Goal: Contribute content: Contribute content

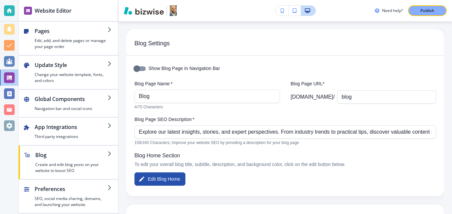
scroll to position [133, 0]
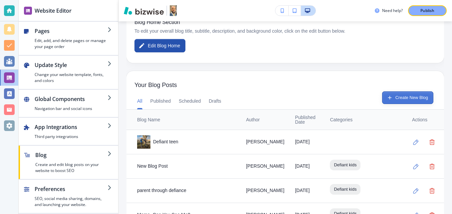
click at [398, 100] on button "Create New Blog" at bounding box center [407, 97] width 51 height 13
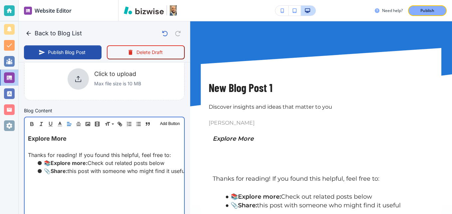
scroll to position [167, 0]
click at [28, 136] on div "Explore More Thanks for reading! If you found this helpful, feel free to: 📚 Exp…" at bounding box center [105, 173] width 160 height 87
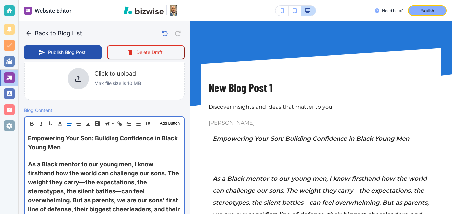
scroll to position [167, 0]
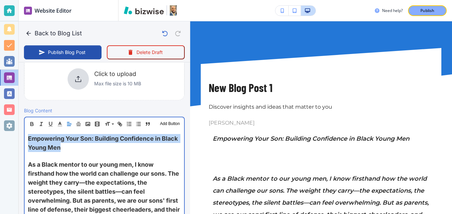
drag, startPoint x: 86, startPoint y: 149, endPoint x: 30, endPoint y: 138, distance: 57.4
click at [30, 138] on p "Empowering Your Son: Building Confidence in Black Young Men" at bounding box center [104, 143] width 153 height 18
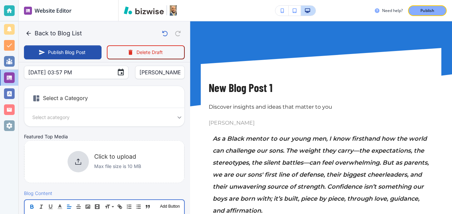
scroll to position [17, 0]
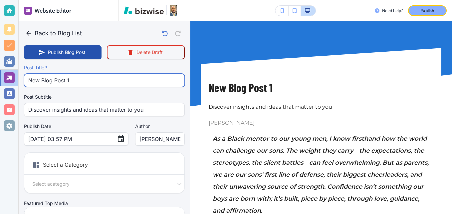
click at [66, 81] on input "New Blog Post 1" at bounding box center [104, 80] width 152 height 13
paste input "Empowering Your Son: Building Confidence in Black Young Men"
type input "Empowering Your Son: Building Confidence in Black Young Men"
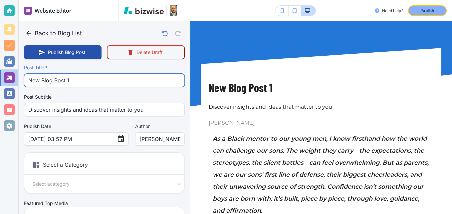
type input "[DATE] 03:58 PM"
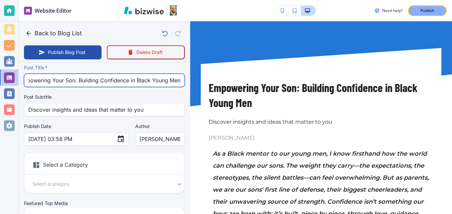
scroll to position [51, 0]
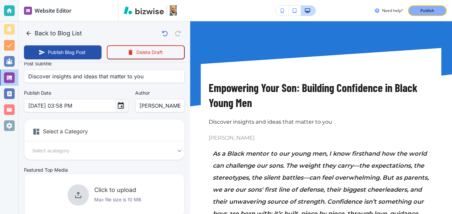
type input "Empowering Your Son: Building Confidence in Black Young Men"
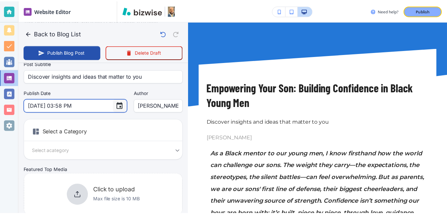
scroll to position [0, 0]
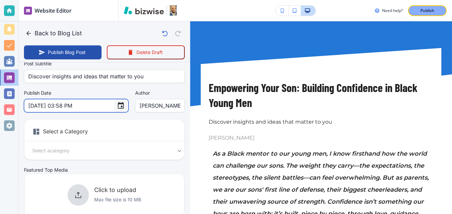
click at [117, 106] on icon "Choose date, selected date is Sep 5, 2025" at bounding box center [121, 106] width 8 height 8
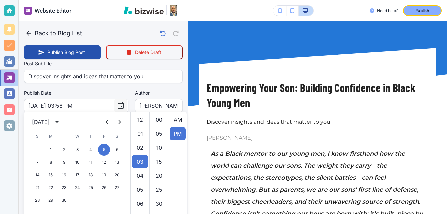
scroll to position [14, 0]
click at [118, 120] on icon "Next month" at bounding box center [120, 122] width 8 height 8
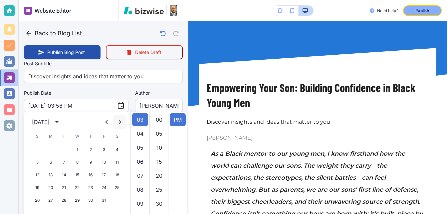
click at [118, 120] on icon "Next month" at bounding box center [120, 122] width 8 height 8
click at [52, 176] on button "15" at bounding box center [51, 175] width 12 height 12
type input "[DATE] 03:58 PM"
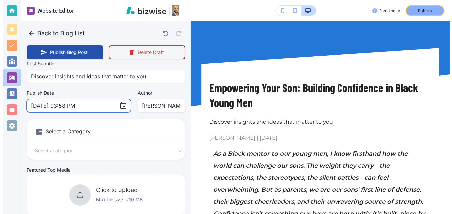
scroll to position [0, 0]
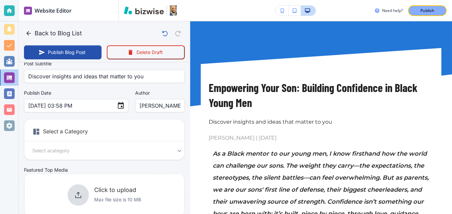
click at [81, 156] on div "Select a Category Select a category Select a Category" at bounding box center [104, 139] width 161 height 41
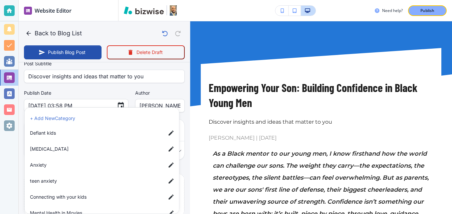
click at [52, 0] on body "Website Editor Pages Edit, add, and delete pages or manage your page order Upda…" at bounding box center [226, 0] width 452 height 0
click at [53, 199] on span "Connecting with your kids" at bounding box center [95, 196] width 131 height 7
type input "ac9930850eba41ad3d28b"
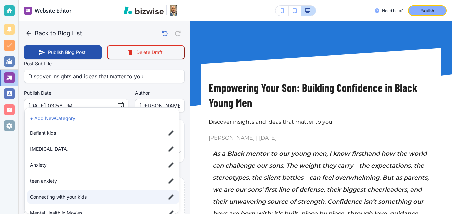
click at [53, 194] on span "Connecting with your kids" at bounding box center [95, 196] width 131 height 7
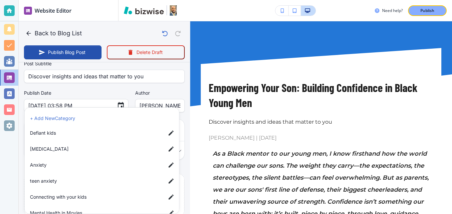
click at [53, 195] on span "Connecting with your kids" at bounding box center [95, 196] width 131 height 7
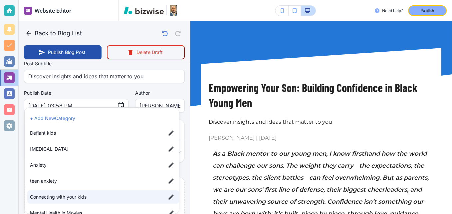
click at [51, 130] on span "Defiant kids" at bounding box center [95, 132] width 131 height 7
type input "ac9930850eba41ad3d28b,a85ec54a1e65b5c74c8cd"
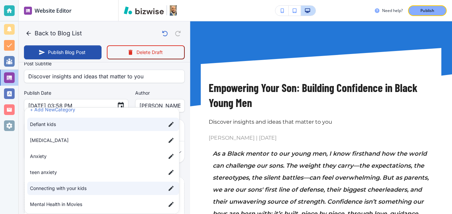
scroll to position [11, 0]
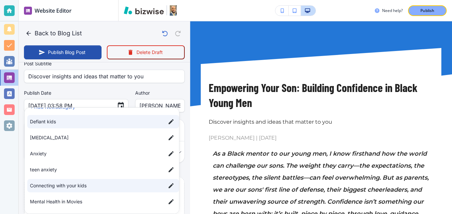
click at [156, 88] on div at bounding box center [226, 107] width 452 height 214
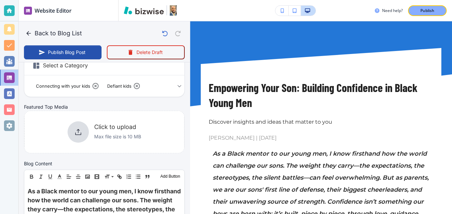
scroll to position [117, 0]
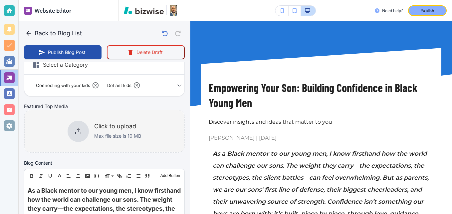
click at [74, 135] on div at bounding box center [78, 131] width 21 height 21
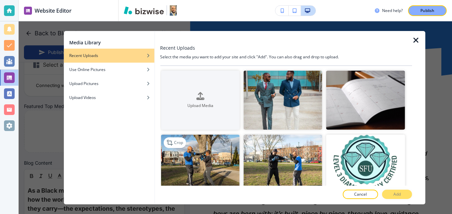
click at [222, 160] on img "button" at bounding box center [200, 164] width 79 height 59
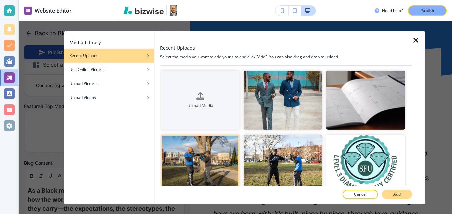
click at [398, 195] on p "Add" at bounding box center [397, 194] width 7 height 6
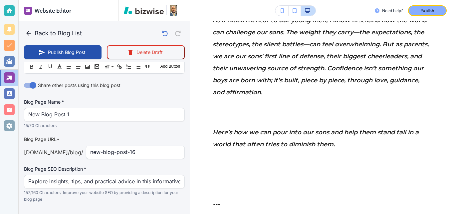
scroll to position [1410, 0]
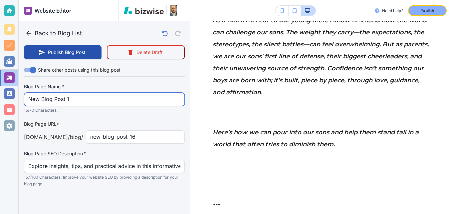
click at [78, 97] on input "New Blog Post 1" at bounding box center [104, 99] width 152 height 13
paste input "Empowering Your Son: Building Confidence in Black Young Men"
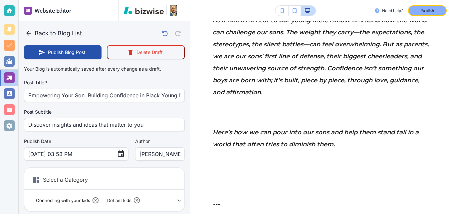
scroll to position [0, 0]
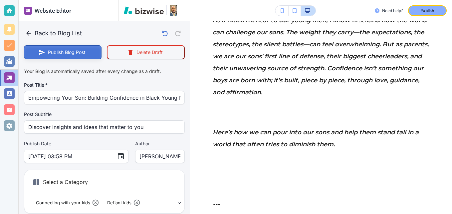
type input "Empowering Your Son: Building Confidence in Black Young Men"
click at [61, 48] on button "Publish Blog Post" at bounding box center [63, 52] width 78 height 14
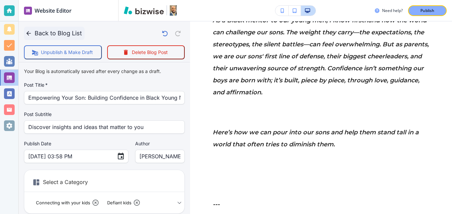
click at [36, 33] on button "Back to Blog List" at bounding box center [54, 33] width 61 height 13
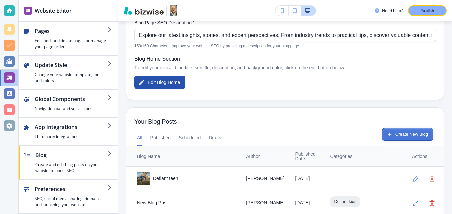
scroll to position [100, 0]
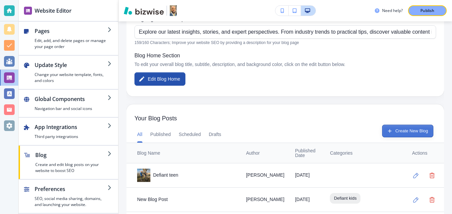
click at [404, 130] on button "Create New Blog" at bounding box center [407, 131] width 51 height 13
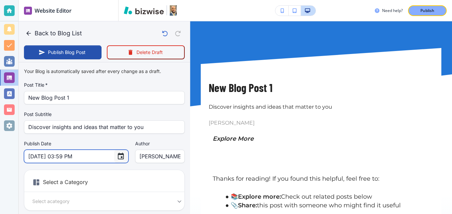
click at [117, 156] on icon "Choose date, selected date is Sep 5, 2025" at bounding box center [121, 156] width 8 height 8
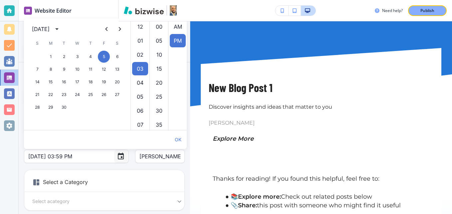
scroll to position [14, 0]
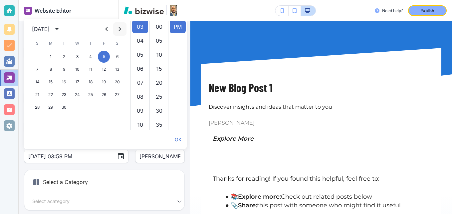
click at [120, 28] on icon "Next month" at bounding box center [120, 29] width 2 height 4
click at [115, 29] on button "Next month" at bounding box center [119, 28] width 13 height 13
click at [52, 93] on button "22" at bounding box center [51, 95] width 12 height 12
type input "[DATE] 03:59 PM"
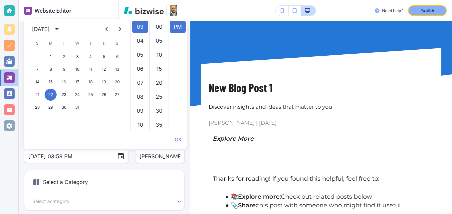
click at [136, 176] on h6 "Select a Category" at bounding box center [104, 183] width 160 height 17
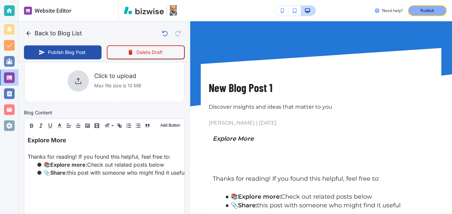
scroll to position [167, 0]
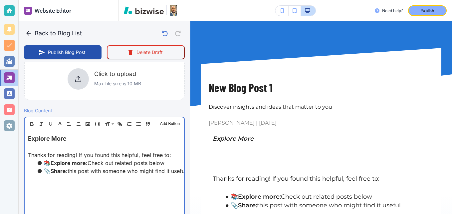
click at [29, 135] on span "Explore More" at bounding box center [47, 138] width 39 height 7
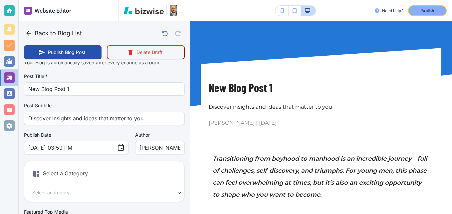
scroll to position [0, 0]
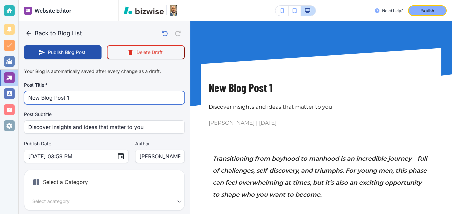
click at [93, 99] on input "New Blog Post 1" at bounding box center [104, 97] width 152 height 13
click at [93, 98] on input "New Blog Post 1" at bounding box center [104, 97] width 152 height 13
paste input "Becoming a Man: A Journey of Growth and Discovery"
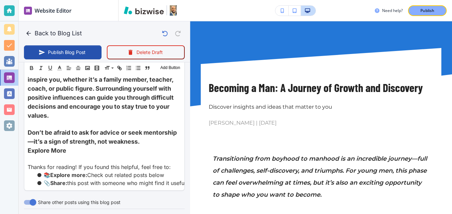
scroll to position [1069, 0]
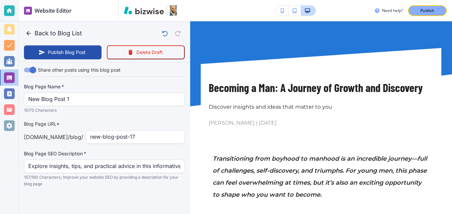
type input "Becoming a Man: A Journey of Growth and Discovery"
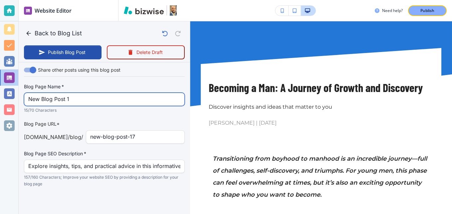
click at [84, 97] on input "New Blog Post 1" at bounding box center [104, 99] width 152 height 13
paste input "Becoming a Man: A Journey of Growth and Discovery"
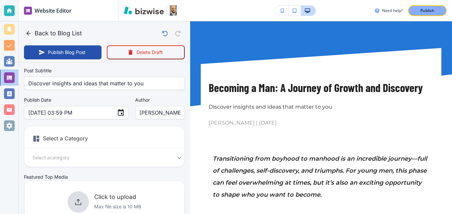
scroll to position [37, 0]
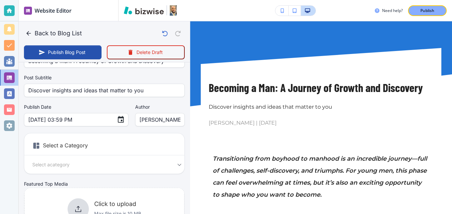
type input "Becoming a Man: A Journey of Growth and Discovery"
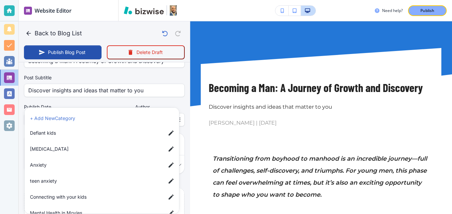
click at [67, 0] on body "Website Editor Pages Edit, add, and delete pages or manage your page order Upda…" at bounding box center [226, 0] width 452 height 0
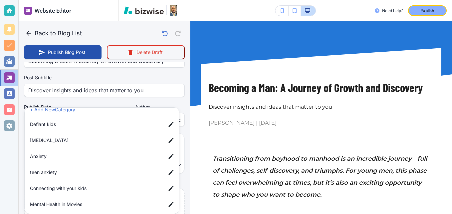
scroll to position [11, 0]
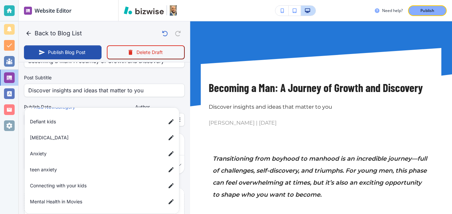
click at [66, 185] on span "Connecting with your kids" at bounding box center [95, 185] width 131 height 7
click at [58, 122] on span "Defiant kids" at bounding box center [95, 121] width 131 height 7
type input "ac9930850eba41ad3d28b,a85ec54a1e65b5c74c8cd"
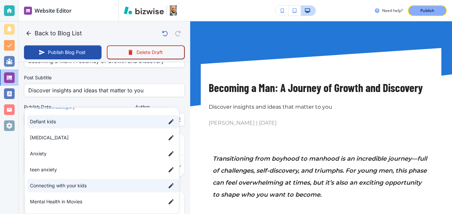
click at [74, 100] on div at bounding box center [226, 107] width 452 height 214
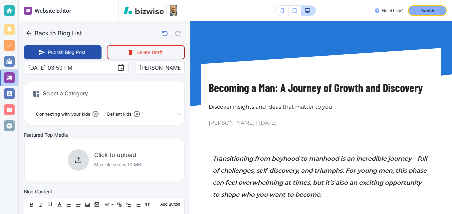
scroll to position [103, 0]
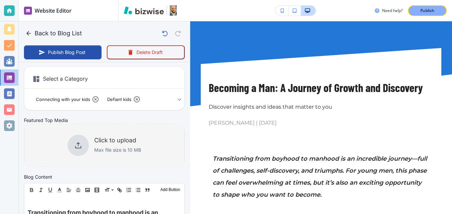
click at [79, 146] on icon at bounding box center [78, 145] width 6 height 6
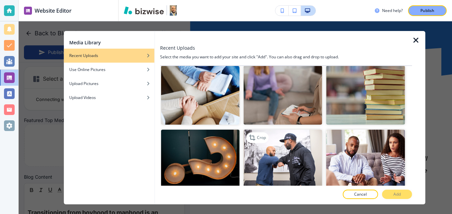
scroll to position [167, 0]
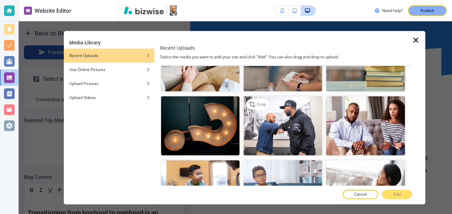
click at [264, 122] on img "button" at bounding box center [283, 125] width 79 height 59
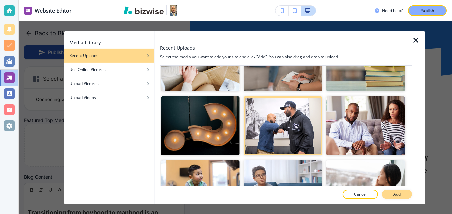
click at [396, 193] on p "Add" at bounding box center [397, 194] width 7 height 6
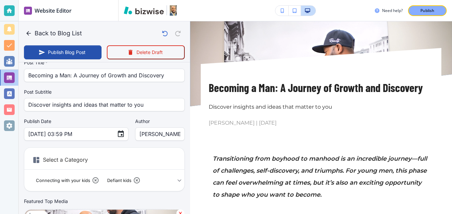
scroll to position [0, 0]
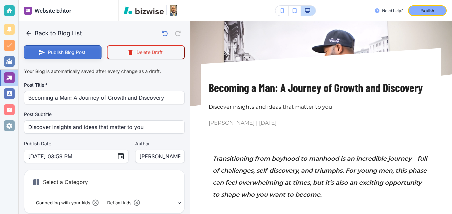
click at [66, 52] on button "Publish Blog Post" at bounding box center [63, 52] width 78 height 14
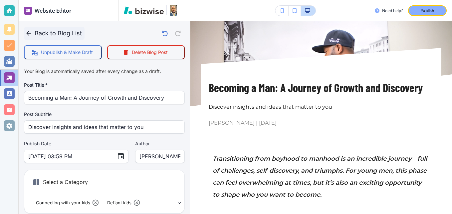
click at [38, 33] on button "Back to Blog List" at bounding box center [54, 33] width 61 height 13
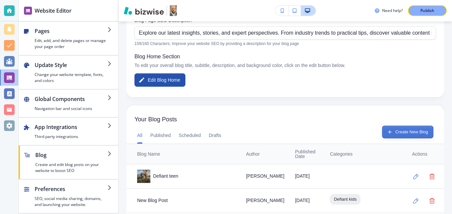
scroll to position [100, 0]
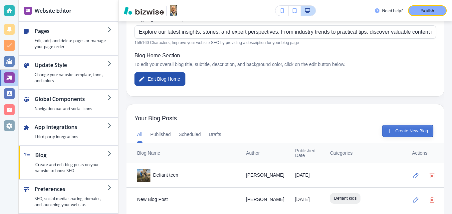
click at [397, 133] on button "Create New Blog" at bounding box center [407, 131] width 51 height 13
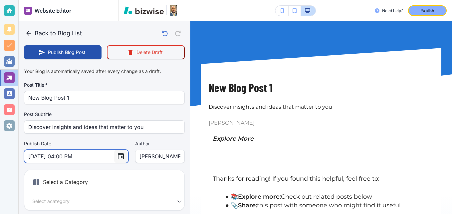
click at [117, 156] on icon "Choose date, selected date is Sep 5, 2025" at bounding box center [121, 156] width 8 height 8
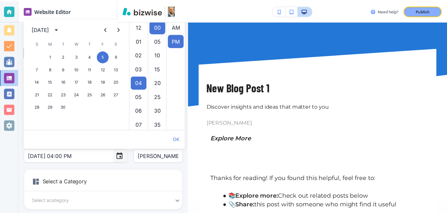
scroll to position [14, 0]
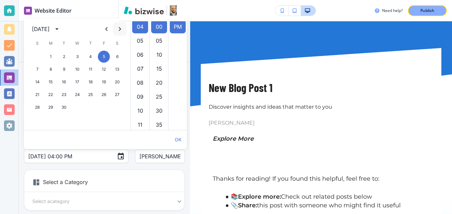
click at [117, 31] on icon "Next month" at bounding box center [120, 29] width 8 height 8
click at [48, 106] on button "29" at bounding box center [51, 107] width 12 height 12
type input "[DATE] 04:00 PM"
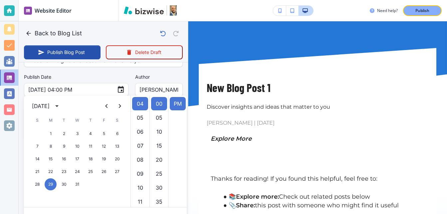
scroll to position [12, 0]
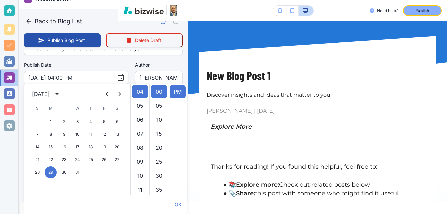
click at [287, 112] on span "[PERSON_NAME] | [DATE]" at bounding box center [318, 111] width 222 height 9
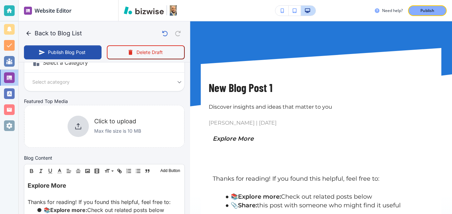
scroll to position [133, 0]
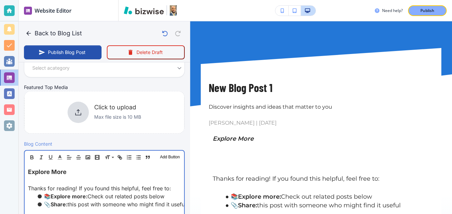
click at [27, 169] on div "Explore More Thanks for reading! If you found this helpful, feel free to: 📚 Exp…" at bounding box center [105, 207] width 160 height 87
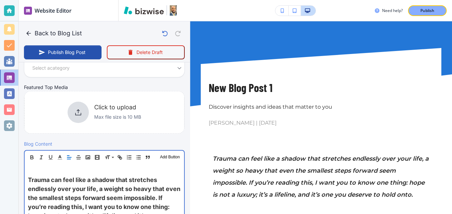
click at [50, 167] on p at bounding box center [104, 171] width 153 height 8
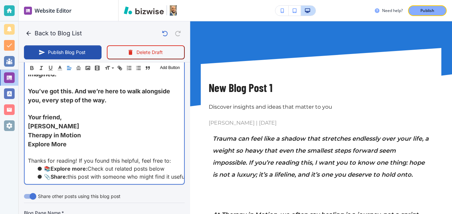
scroll to position [794, 0]
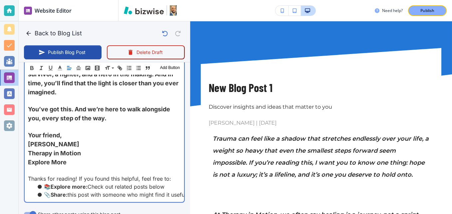
click at [50, 157] on span "Therapy in Motion" at bounding box center [54, 153] width 53 height 7
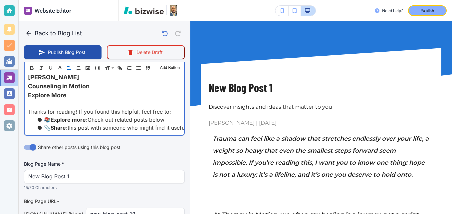
scroll to position [928, 0]
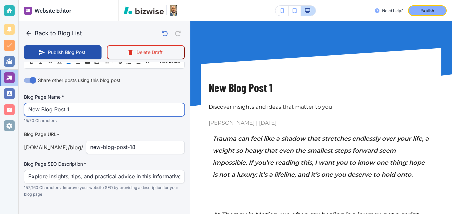
click at [102, 116] on input "New Blog Post 1" at bounding box center [104, 109] width 152 height 13
click at [102, 116] on input "New Blog Post 1" at bounding box center [104, 110] width 152 height 13
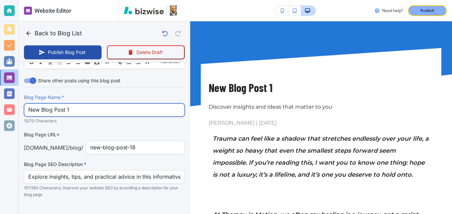
click at [102, 116] on input "New Blog Post 1" at bounding box center [104, 110] width 152 height 13
paste input "Finding Light in the Darkness: A Message of Hope for Those Healing fro"
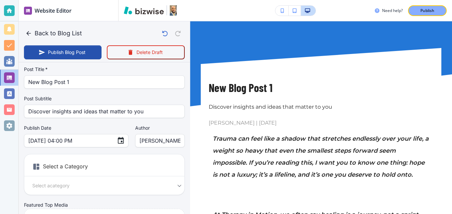
scroll to position [0, 0]
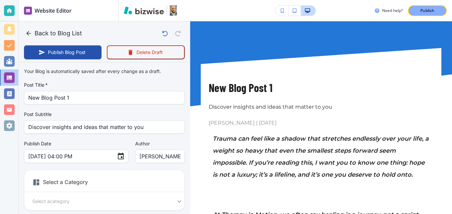
type input "Finding Light in the Darkness: A Message of Hope for Those Healing"
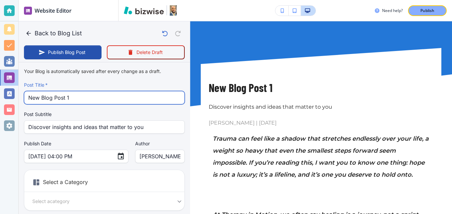
click at [84, 94] on input "New Blog Post 1" at bounding box center [104, 97] width 152 height 13
paste input "Finding Light in the Darkness: A Message of Hope for Those Healing from Trauma"
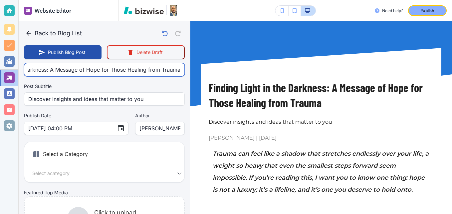
scroll to position [67, 0]
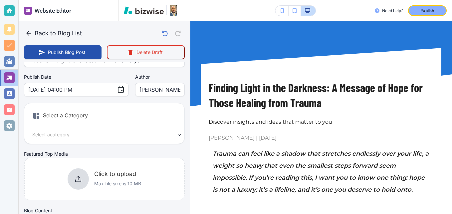
type input "Finding Light in the Darkness: A Message of Hope for Those Healing from Trauma"
click at [50, 129] on div "Select a Category Select a category Select a Category" at bounding box center [104, 123] width 161 height 41
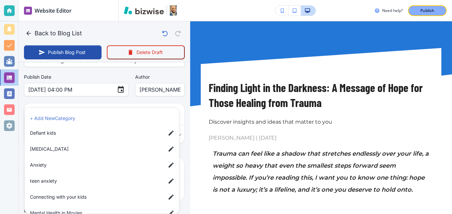
click at [51, 0] on body "Website Editor Pages Edit, add, and delete pages or manage your page order Upda…" at bounding box center [226, 0] width 452 height 0
click at [55, 120] on li "+ Add New Category" at bounding box center [103, 118] width 152 height 11
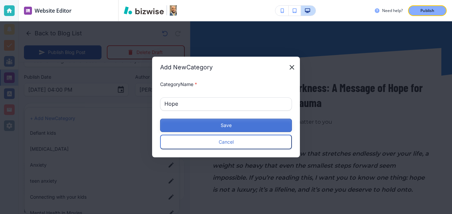
type input "Hope"
click at [175, 126] on button "Save" at bounding box center [226, 125] width 132 height 13
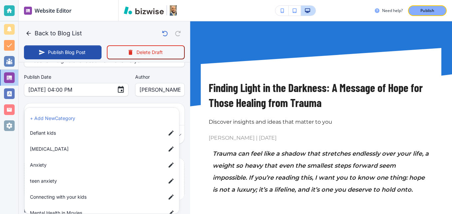
click at [70, 117] on li "+ Add New Category" at bounding box center [103, 118] width 152 height 11
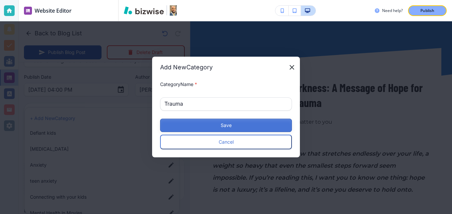
type input "Trauma"
click at [178, 129] on button "Save" at bounding box center [226, 125] width 132 height 13
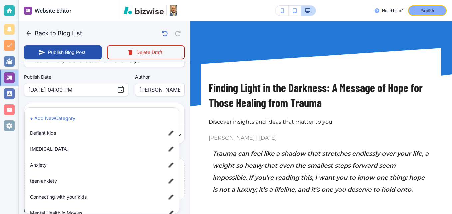
scroll to position [33, 0]
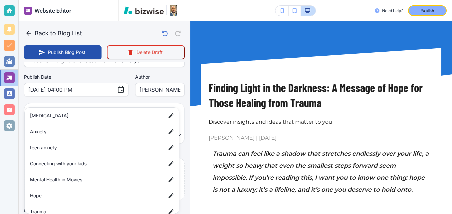
click at [75, 194] on span "Hope" at bounding box center [95, 195] width 131 height 7
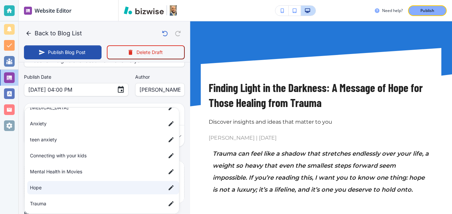
scroll to position [43, 0]
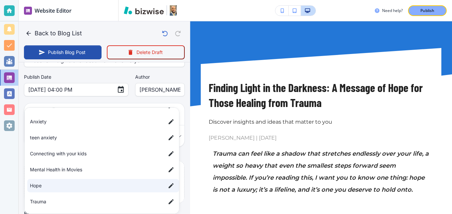
click at [73, 199] on span "Trauma" at bounding box center [95, 201] width 131 height 7
type input "a593eb2fd4761d1d27389,aae1e946397056ed46289"
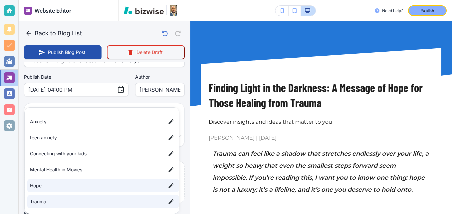
click at [97, 76] on div at bounding box center [226, 107] width 452 height 214
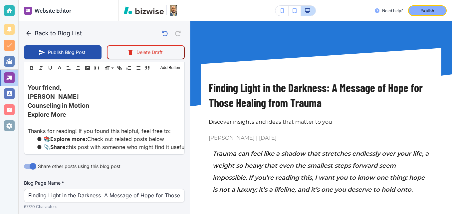
scroll to position [963, 0]
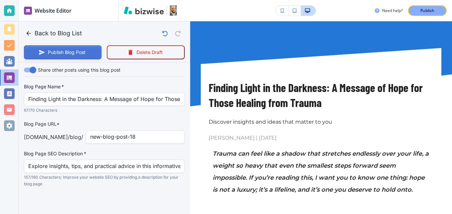
click at [65, 53] on button "Publish Blog Post" at bounding box center [63, 52] width 78 height 14
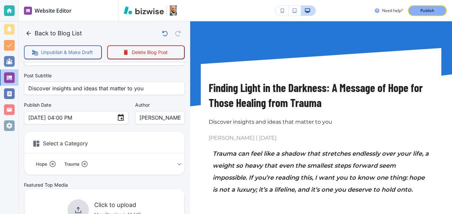
scroll to position [100, 0]
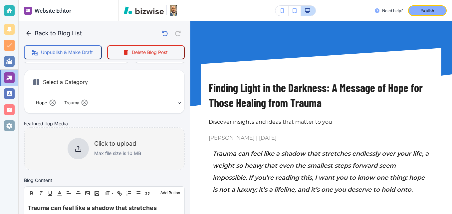
click at [87, 148] on div "Click to upload Max file size is 10 MB" at bounding box center [105, 148] width 74 height 21
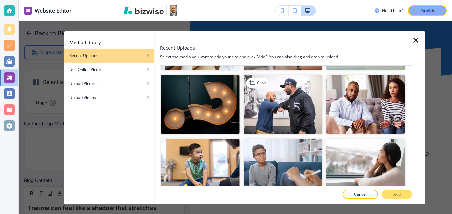
scroll to position [200, 0]
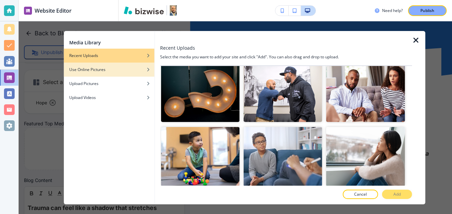
click at [107, 70] on div "Use Online Pictures" at bounding box center [109, 70] width 91 height 6
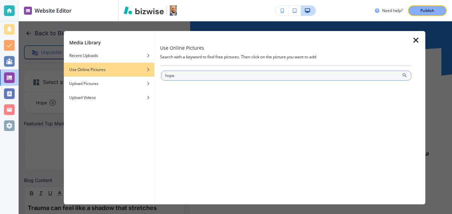
type input "hope"
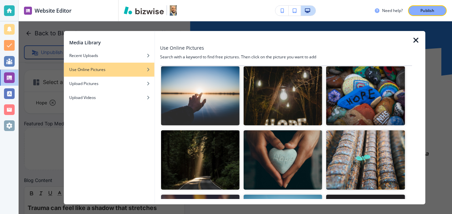
scroll to position [33, 0]
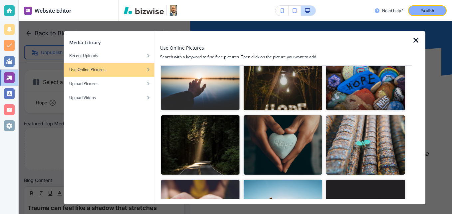
click at [288, 145] on img "button" at bounding box center [283, 144] width 79 height 59
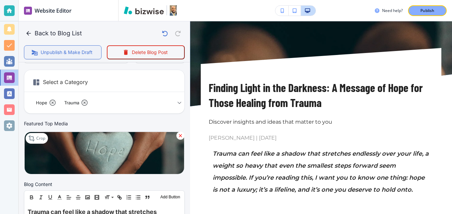
click at [66, 54] on button "Unpublish & Make Draft" at bounding box center [63, 52] width 78 height 14
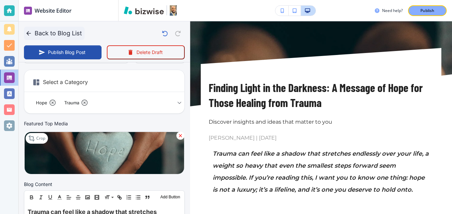
click at [45, 34] on button "Back to Blog List" at bounding box center [54, 33] width 61 height 13
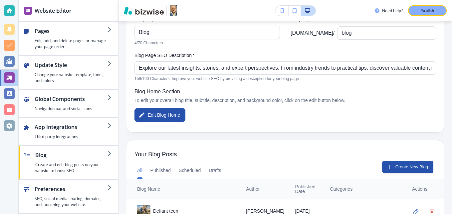
scroll to position [67, 0]
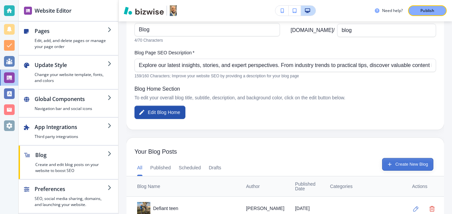
click at [414, 164] on button "Create New Blog" at bounding box center [407, 164] width 51 height 13
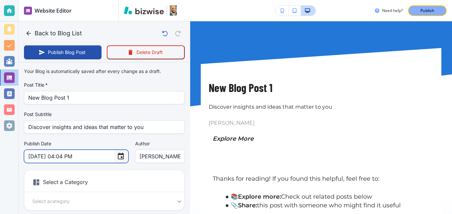
click at [117, 158] on icon "Choose date, selected date is Sep 5, 2025" at bounding box center [121, 156] width 8 height 8
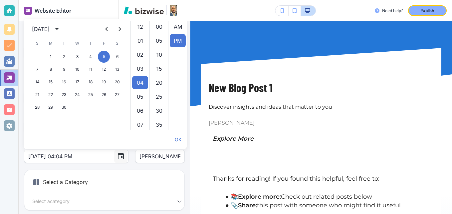
scroll to position [14, 0]
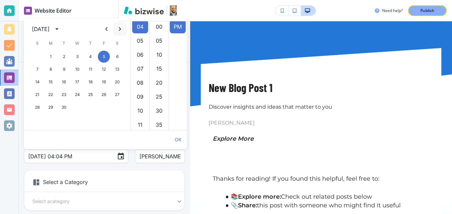
click at [118, 27] on icon "Next month" at bounding box center [120, 29] width 8 height 8
click at [123, 29] on icon "Next month" at bounding box center [120, 29] width 8 height 8
click at [50, 67] on button "5" at bounding box center [51, 69] width 12 height 12
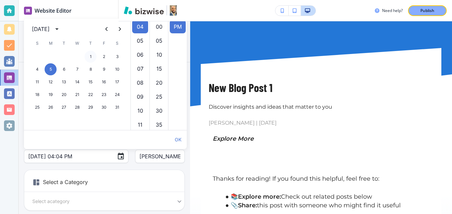
click at [91, 55] on button "1" at bounding box center [91, 57] width 12 height 12
click at [52, 69] on button "5" at bounding box center [51, 69] width 12 height 12
click at [39, 71] on button "4" at bounding box center [37, 69] width 12 height 12
type input "[DATE] 04:04 PM"
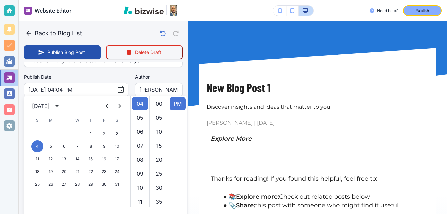
scroll to position [12, 0]
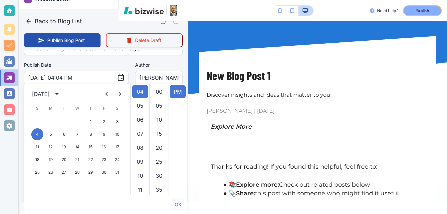
click at [176, 203] on button "OK" at bounding box center [178, 204] width 12 height 13
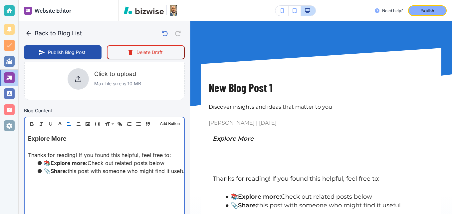
scroll to position [167, 0]
click at [26, 136] on div "Explore More Thanks for reading! If you found this helpful, feel free to: 📚 Exp…" at bounding box center [105, 173] width 160 height 87
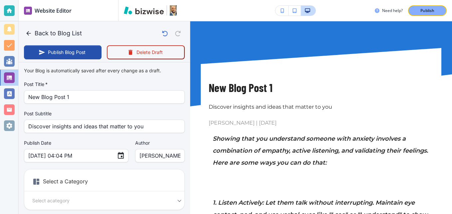
scroll to position [0, 0]
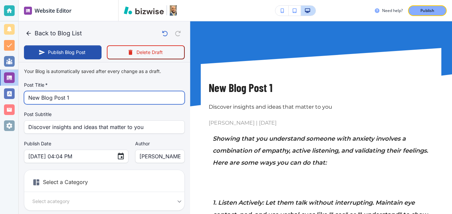
click at [60, 94] on input "New Blog Post 1" at bounding box center [104, 97] width 152 height 13
paste input "How to help someone with anxiety."
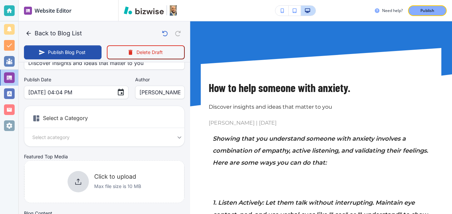
scroll to position [67, 0]
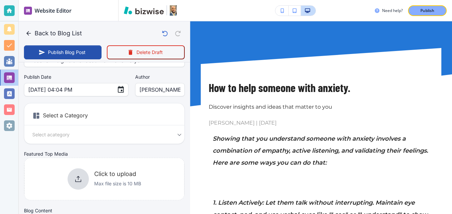
type input "How to help someone with anxiety."
click at [71, 0] on body "Website Editor Pages Edit, add, and delete pages or manage your page order Upda…" at bounding box center [226, 0] width 452 height 0
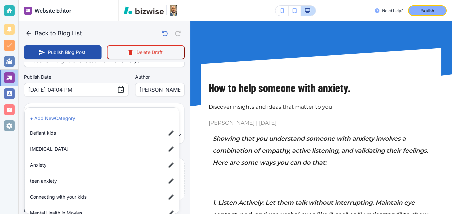
click at [47, 168] on span "Anxiety" at bounding box center [95, 164] width 131 height 7
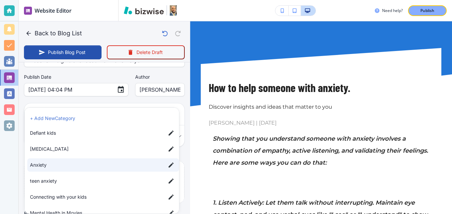
click at [65, 192] on li "Connecting with your kids" at bounding box center [103, 196] width 152 height 13
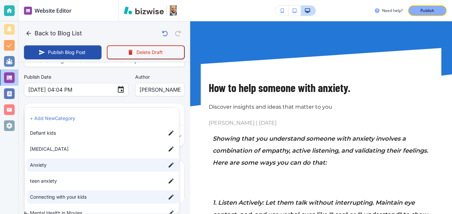
click at [59, 184] on span "teen anxiety" at bounding box center [95, 180] width 131 height 7
type input "a697f13793cab5bb1680e,ac9930850eba41ad3d28b,a5259de5c838c6876c94c"
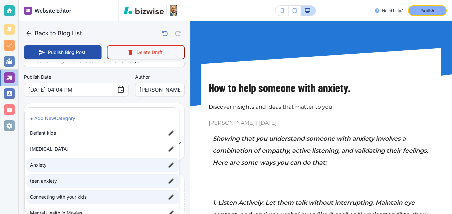
click at [89, 100] on div at bounding box center [226, 107] width 452 height 214
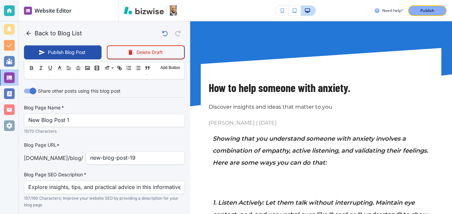
scroll to position [759, 0]
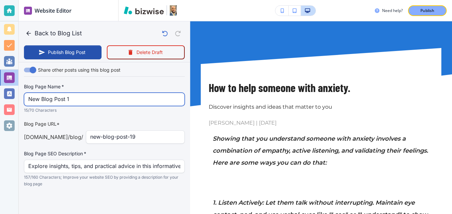
click at [82, 99] on input "New Blog Post 1" at bounding box center [104, 99] width 152 height 13
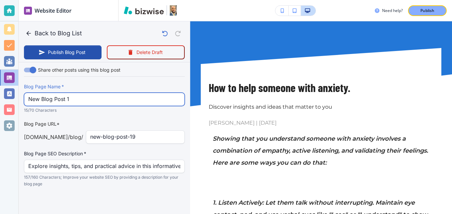
paste input "How to help someone with anxiety."
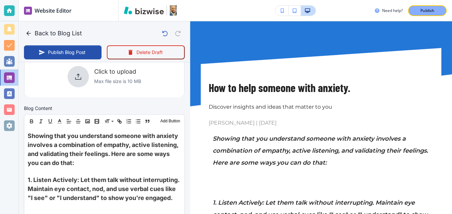
scroll to position [126, 0]
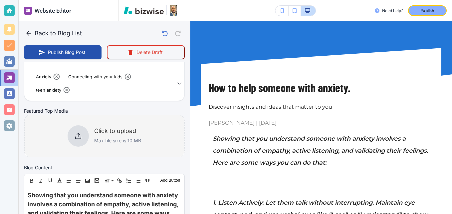
type input "How to help someone with anxiety."
click at [90, 132] on div "Click to upload Max file size is 10 MB" at bounding box center [105, 135] width 74 height 21
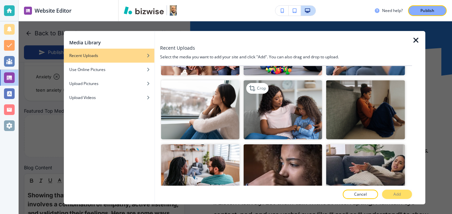
scroll to position [300, 0]
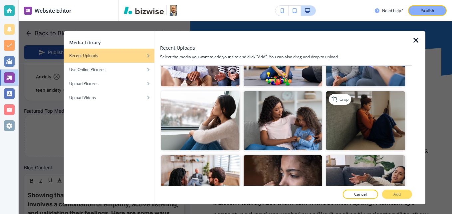
click at [361, 122] on img "button" at bounding box center [365, 120] width 79 height 59
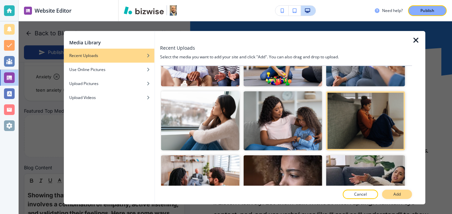
click at [397, 193] on p "Add" at bounding box center [397, 194] width 7 height 6
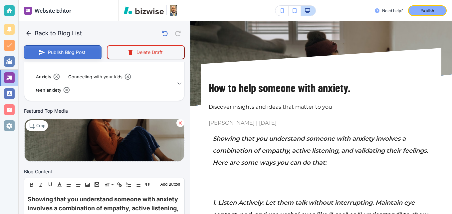
click at [72, 54] on button "Publish Blog Post" at bounding box center [63, 52] width 78 height 14
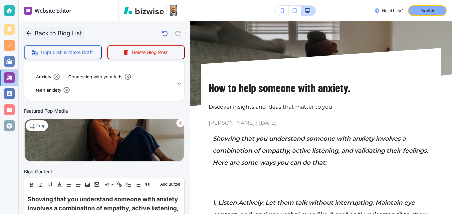
click at [33, 33] on button "Back to Blog List" at bounding box center [54, 33] width 61 height 13
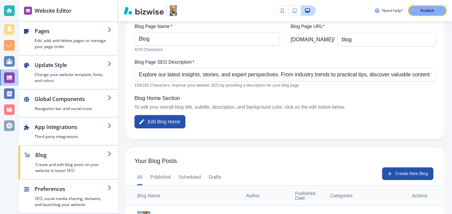
scroll to position [67, 0]
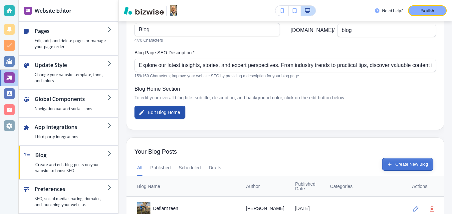
click at [404, 164] on button "Create New Blog" at bounding box center [407, 164] width 51 height 13
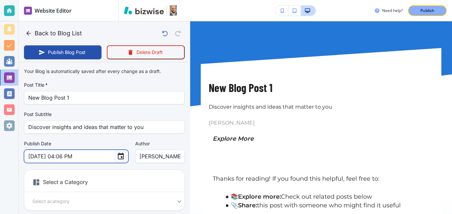
click at [118, 154] on icon "Choose date, selected date is Sep 5, 2025" at bounding box center [121, 156] width 6 height 7
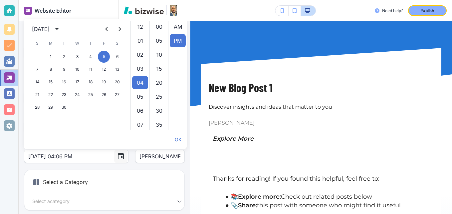
scroll to position [14, 0]
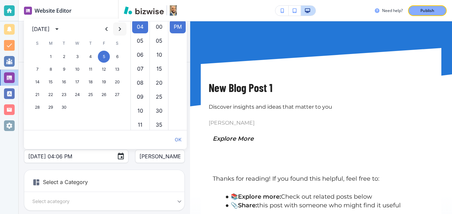
click at [121, 26] on icon "Next month" at bounding box center [120, 29] width 8 height 8
click at [52, 84] on button "12" at bounding box center [51, 82] width 12 height 12
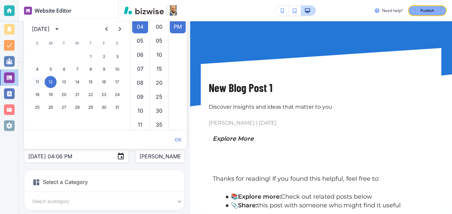
click at [40, 80] on button "11" at bounding box center [37, 82] width 12 height 12
type input "[DATE] 04:06 PM"
click at [174, 140] on button "OK" at bounding box center [178, 139] width 12 height 13
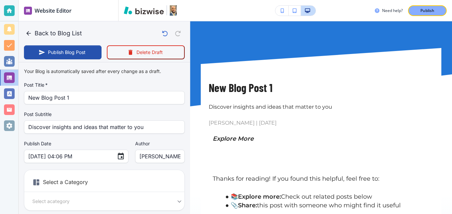
click at [104, 170] on div "Select a Category Select a category Select a Category" at bounding box center [104, 190] width 161 height 41
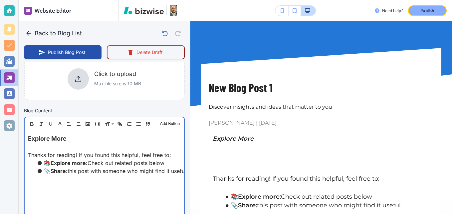
scroll to position [167, 0]
click at [28, 135] on span "Explore More" at bounding box center [47, 138] width 39 height 7
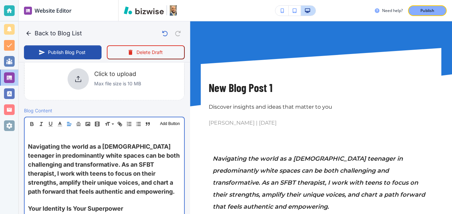
click at [77, 138] on p at bounding box center [104, 138] width 153 height 8
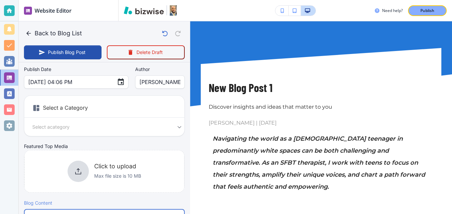
scroll to position [59, 0]
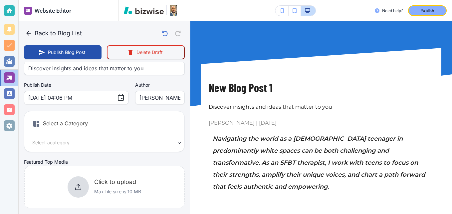
click at [74, 0] on body "Website Editor Pages Edit, add, and delete pages or manage your page order Upda…" at bounding box center [226, 0] width 452 height 0
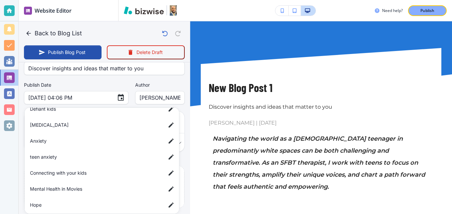
scroll to position [43, 0]
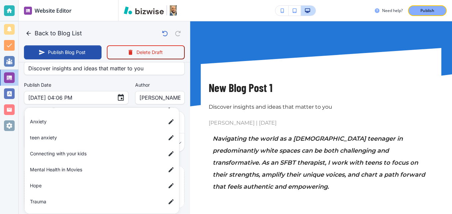
click at [79, 187] on span "Hope" at bounding box center [95, 185] width 131 height 7
click at [75, 156] on span "Connecting with your kids" at bounding box center [95, 153] width 131 height 7
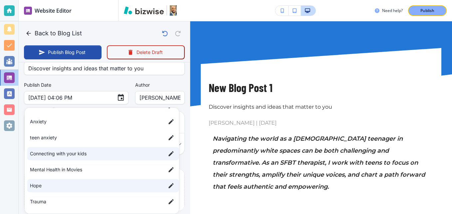
scroll to position [10, 0]
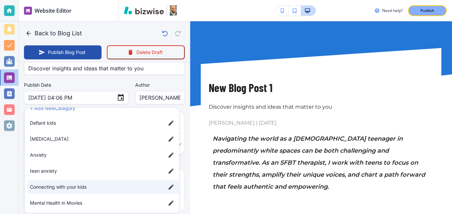
click at [67, 172] on span "teen anxiety" at bounding box center [95, 170] width 131 height 7
type input "a593eb2fd4761d1d27389,ac9930850eba41ad3d28b,a5259de5c838c6876c94c"
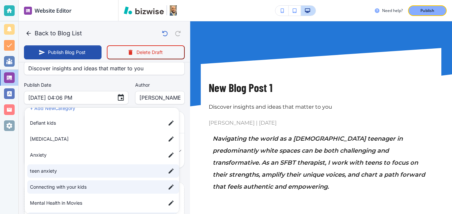
click at [98, 81] on div at bounding box center [226, 107] width 452 height 214
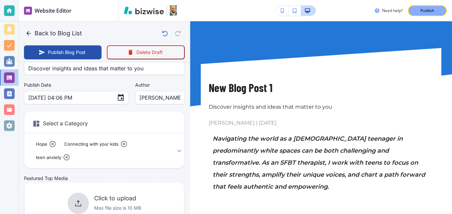
click at [139, 0] on body "Website Editor Pages Edit, add, and delete pages or manage your page order Upda…" at bounding box center [226, 0] width 452 height 0
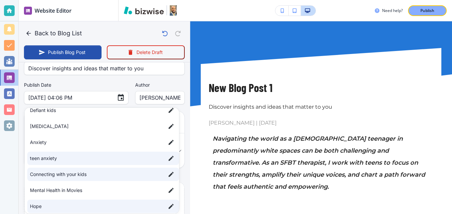
scroll to position [0, 0]
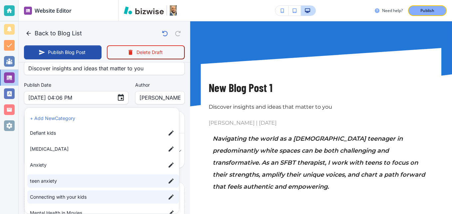
click at [80, 117] on li "+ Add New Category" at bounding box center [103, 118] width 152 height 11
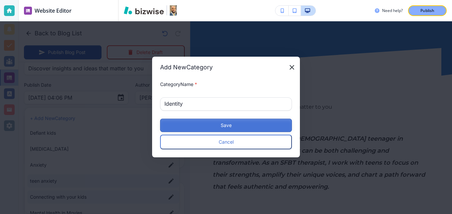
type input "Identity"
click at [187, 122] on button "Save" at bounding box center [226, 125] width 132 height 13
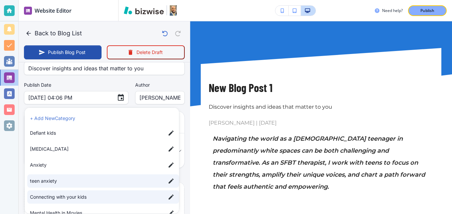
click at [96, 86] on div at bounding box center [226, 107] width 452 height 214
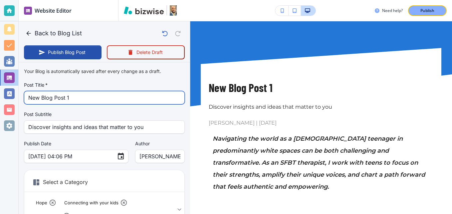
click at [80, 97] on input "New Blog Post 1" at bounding box center [104, 97] width 152 height 13
paste input "Finding Your Identity as a [DEMOGRAPHIC_DATA] Teen in a White World"
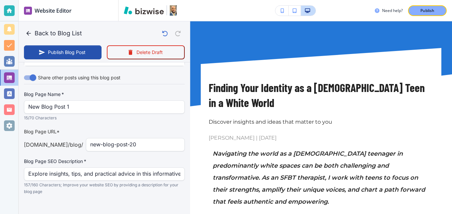
scroll to position [1099, 0]
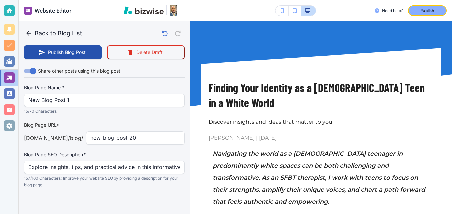
type input "Finding Your Identity as a [DEMOGRAPHIC_DATA] Teen in a White World"
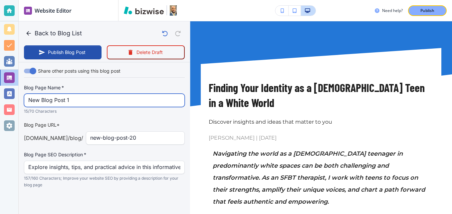
click at [71, 105] on input "New Blog Post 1" at bounding box center [104, 100] width 152 height 13
paste input "Finding Your Identity as a [DEMOGRAPHIC_DATA] Teen in a White World"
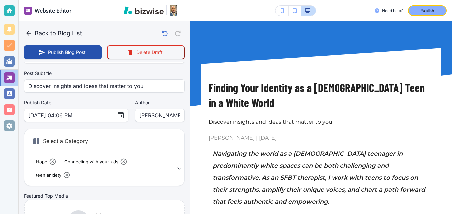
scroll to position [100, 0]
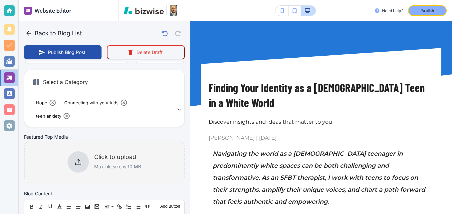
type input "Finding Your Identity as a [DEMOGRAPHIC_DATA] Teen in a White World"
click at [80, 157] on div at bounding box center [78, 161] width 21 height 21
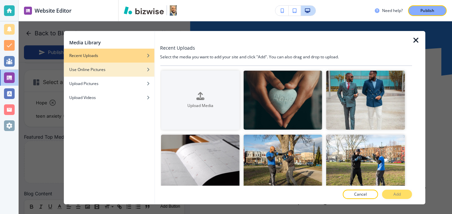
click at [125, 70] on div "Use Online Pictures" at bounding box center [109, 70] width 91 height 6
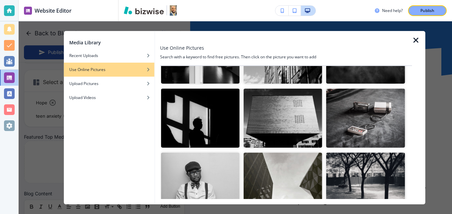
scroll to position [0, 0]
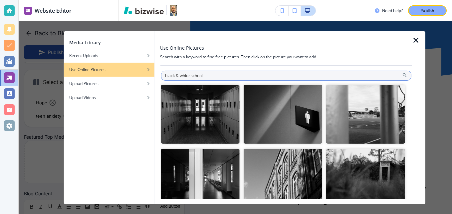
click at [216, 75] on input "black & white school" at bounding box center [286, 76] width 251 height 10
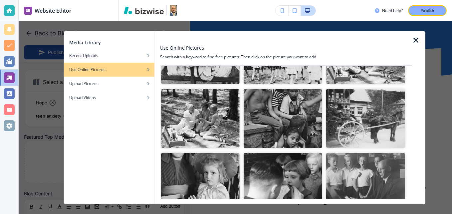
scroll to position [1519, 0]
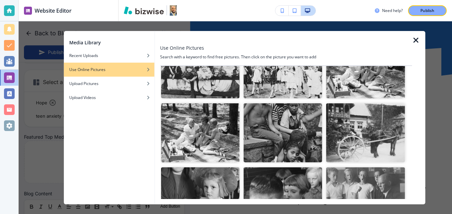
drag, startPoint x: 212, startPoint y: 98, endPoint x: 215, endPoint y: 93, distance: 6.1
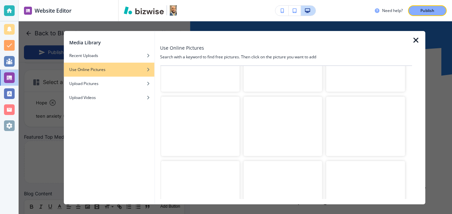
scroll to position [0, 0]
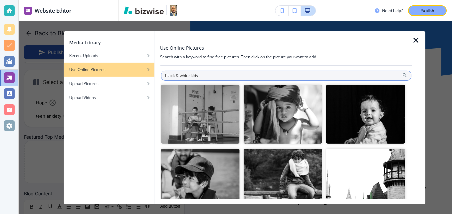
click at [217, 75] on input "black & white kids" at bounding box center [286, 76] width 251 height 10
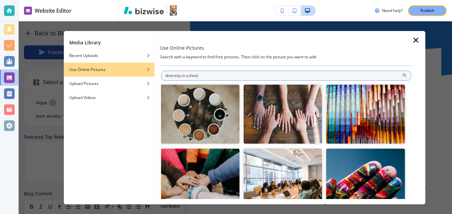
type input "diversity in school"
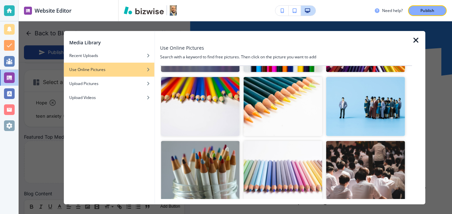
scroll to position [1219, 0]
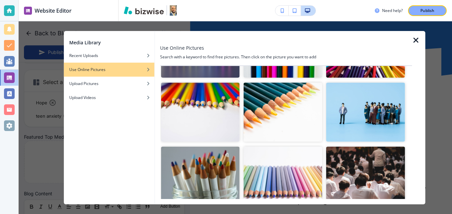
click at [364, 88] on img "button" at bounding box center [365, 112] width 79 height 59
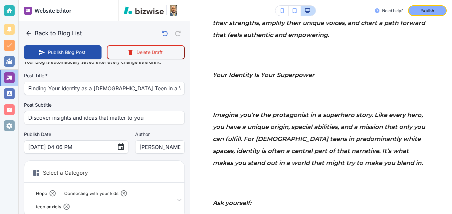
scroll to position [0, 0]
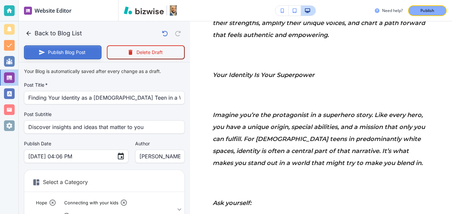
click at [67, 54] on button "Publish Blog Post" at bounding box center [63, 52] width 78 height 14
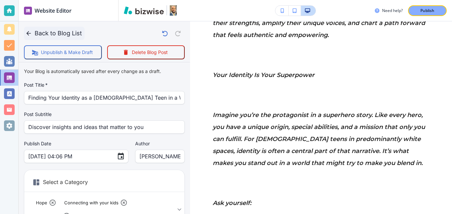
click at [26, 32] on icon "button" at bounding box center [28, 33] width 7 height 7
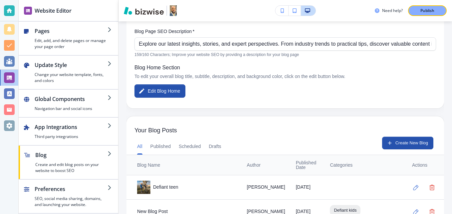
scroll to position [100, 0]
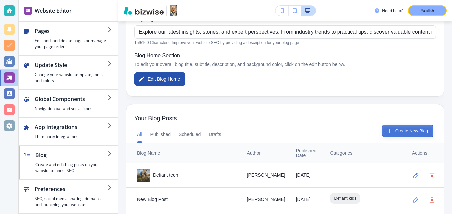
click at [396, 132] on button "Create New Blog" at bounding box center [407, 131] width 51 height 13
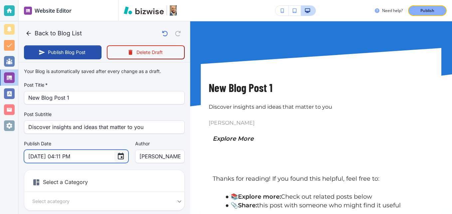
click at [118, 155] on icon "Choose date, selected date is Sep 5, 2025" at bounding box center [121, 156] width 6 height 7
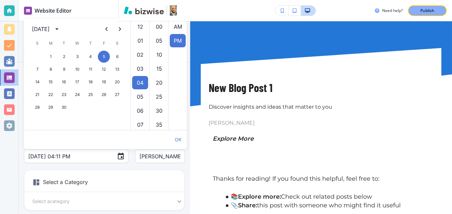
scroll to position [14, 0]
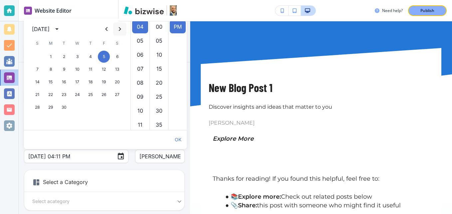
click at [120, 28] on icon "Next month" at bounding box center [120, 29] width 2 height 4
click at [63, 96] on button "20" at bounding box center [64, 95] width 12 height 12
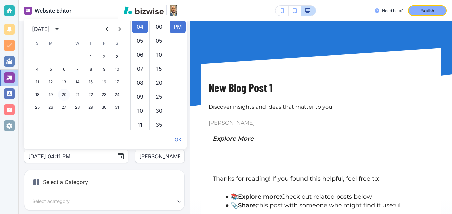
type input "[DATE] 04:11 PM"
click at [178, 138] on button "OK" at bounding box center [178, 139] width 12 height 13
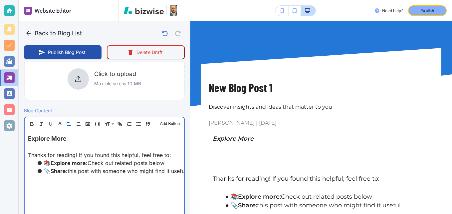
scroll to position [167, 0]
click at [27, 135] on div "Explore More Thanks for reading! If you found this helpful, feel free to: 📚 Exp…" at bounding box center [105, 173] width 160 height 87
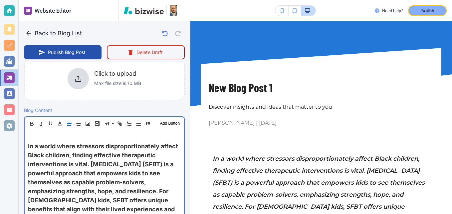
scroll to position [167, 0]
click at [62, 135] on p at bounding box center [104, 138] width 153 height 8
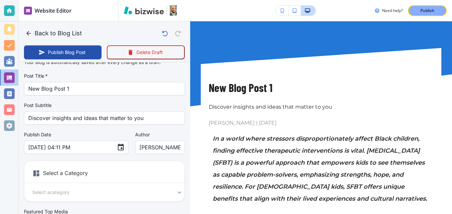
scroll to position [0, 0]
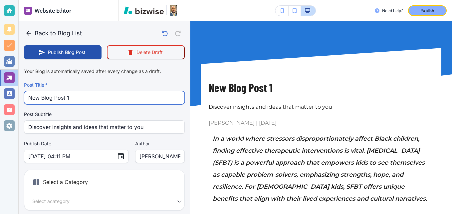
click at [72, 98] on input "New Blog Post 1" at bounding box center [104, 97] width 152 height 13
paste input "Unlocking Potential: The Benefits of [MEDICAL_DATA] for kids of color"
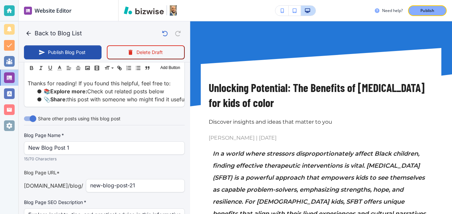
scroll to position [1172, 0]
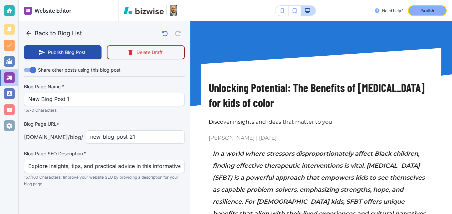
type input "Unlocking Potential: The Benefits of [MEDICAL_DATA] for kids of color"
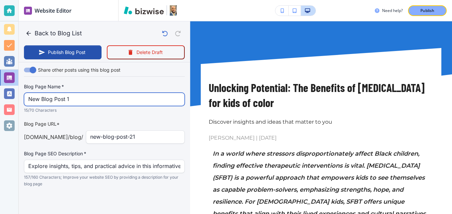
click at [76, 98] on input "New Blog Post 1" at bounding box center [104, 99] width 152 height 13
paste input "Unlocking Potential: The Benefits of [MEDICAL_DATA] fo"
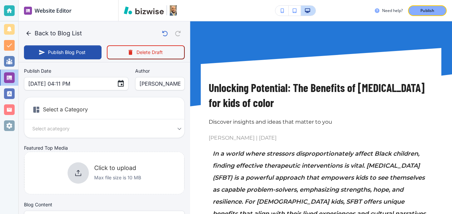
scroll to position [73, 0]
type input "Unlocking Potential: The Benefits of [MEDICAL_DATA] fo"
click at [63, 0] on body "Website Editor Pages Edit, add, and delete pages or manage your page order Upda…" at bounding box center [226, 0] width 452 height 0
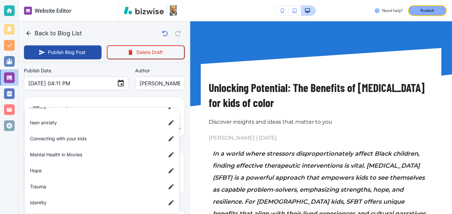
scroll to position [59, 0]
click at [46, 176] on li "Hope" at bounding box center [103, 169] width 152 height 13
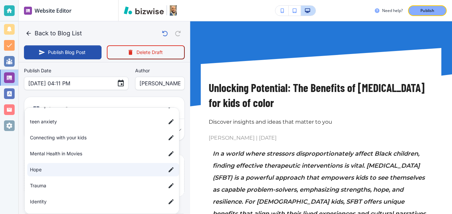
click at [41, 201] on span "Identity" at bounding box center [95, 201] width 131 height 7
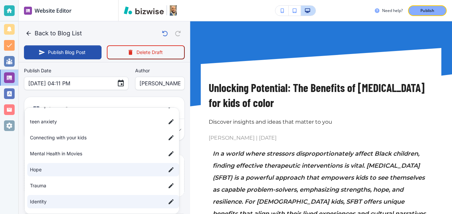
click at [66, 139] on span "Connecting with your kids" at bounding box center [95, 137] width 131 height 7
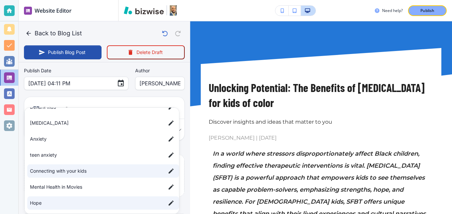
click at [58, 157] on span "teen anxiety" at bounding box center [95, 154] width 131 height 7
type input "a593eb2fd4761d1d27389,a13c1adf1d7b8914abdac,ac9930850eba41ad3d28b,a5259de5c838c…"
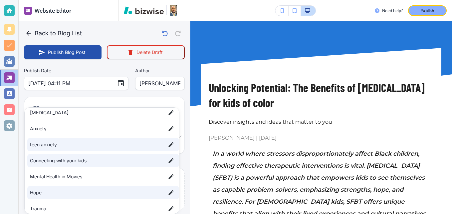
scroll to position [0, 0]
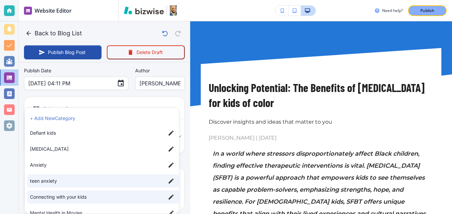
click at [85, 96] on div at bounding box center [226, 107] width 452 height 214
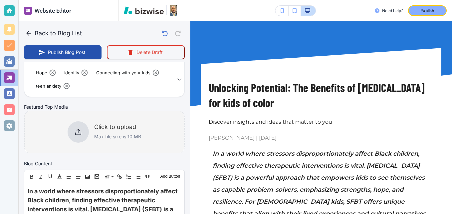
scroll to position [140, 0]
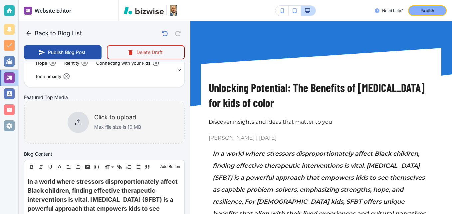
click at [81, 123] on div at bounding box center [78, 122] width 21 height 21
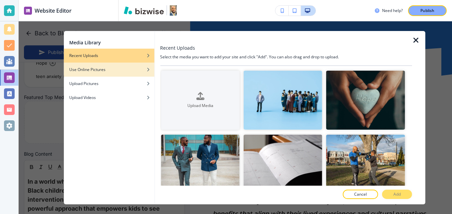
click at [150, 74] on div "button" at bounding box center [109, 75] width 91 height 4
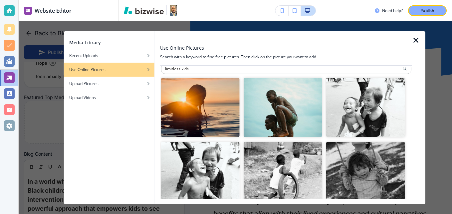
scroll to position [0, 0]
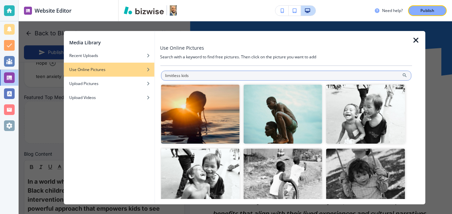
click at [226, 74] on input "limitless kids" at bounding box center [286, 76] width 251 height 10
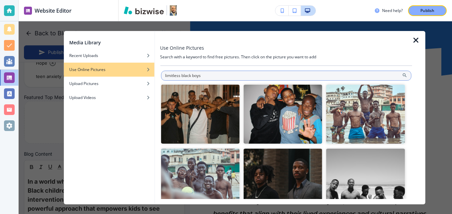
click at [181, 75] on input "limitless black boys" at bounding box center [286, 76] width 251 height 10
type input "excelent black boys"
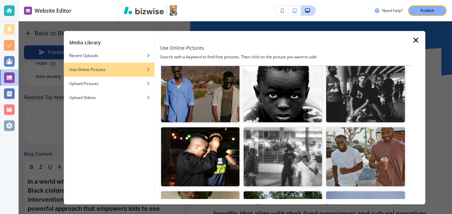
scroll to position [4186, 0]
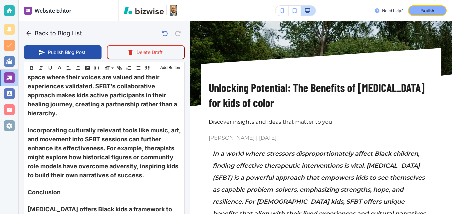
scroll to position [1072, 0]
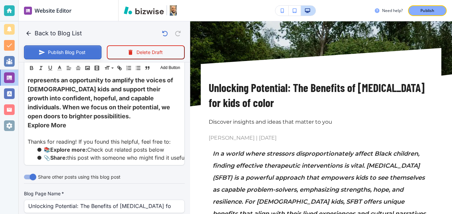
click at [77, 50] on button "Publish Blog Post" at bounding box center [63, 52] width 78 height 14
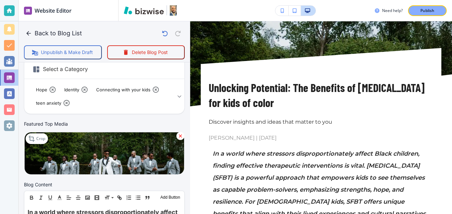
scroll to position [73, 0]
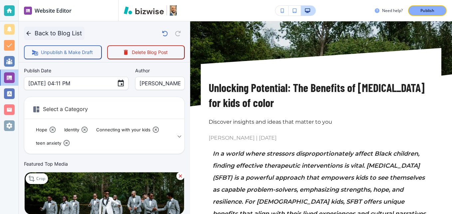
click at [32, 33] on button "Back to Blog List" at bounding box center [54, 33] width 61 height 13
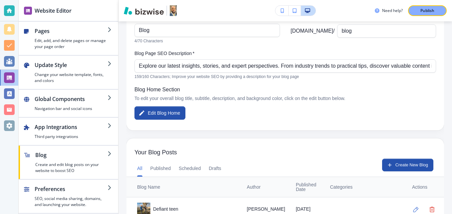
scroll to position [67, 0]
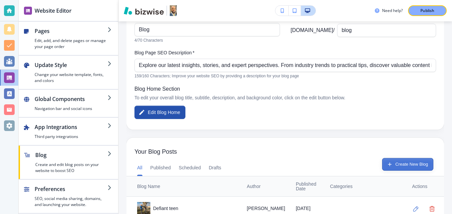
click at [407, 166] on button "Create New Blog" at bounding box center [407, 164] width 51 height 13
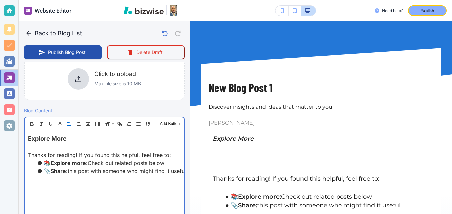
scroll to position [167, 0]
click at [27, 139] on div "Explore More Thanks for reading! If you found this helpful, feel free to: 📚 Exp…" at bounding box center [105, 173] width 160 height 87
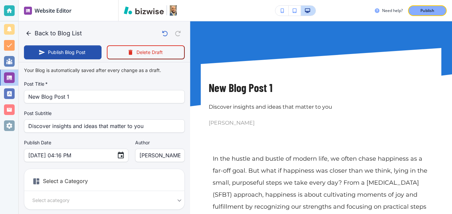
scroll to position [0, 0]
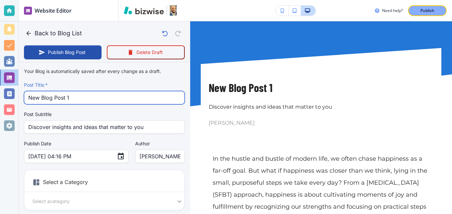
click at [108, 93] on input "New Blog Post 1" at bounding box center [104, 97] width 152 height 13
paste input "Finding Happiness Through Motion: A [MEDICAL_DATA] Approach"
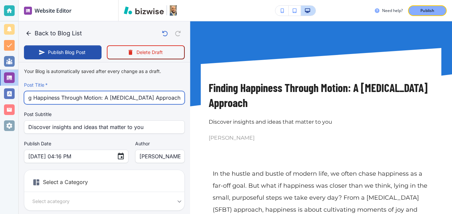
scroll to position [67, 0]
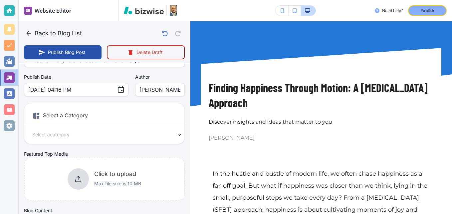
type input "Finding Happiness Through Motion: A [MEDICAL_DATA] Approach"
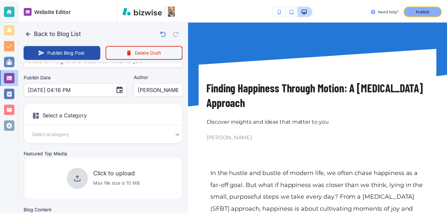
scroll to position [0, 0]
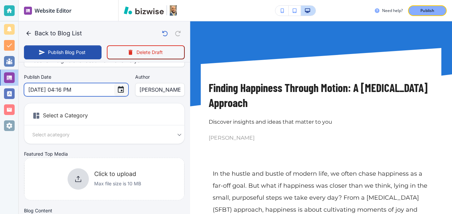
click at [117, 90] on icon "Choose date, selected date is Sep 5, 2025" at bounding box center [121, 90] width 8 height 8
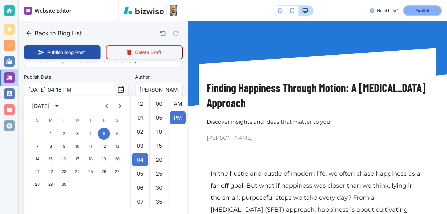
scroll to position [14, 0]
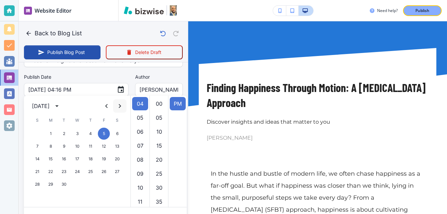
click at [118, 103] on icon "Next month" at bounding box center [120, 106] width 8 height 8
click at [48, 185] on button "26" at bounding box center [51, 184] width 12 height 12
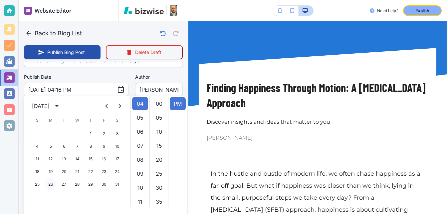
type input "[DATE] 04:16 PM"
click at [106, 74] on div "Publish Date [DATE] 04:16 PM ​" at bounding box center [76, 85] width 105 height 23
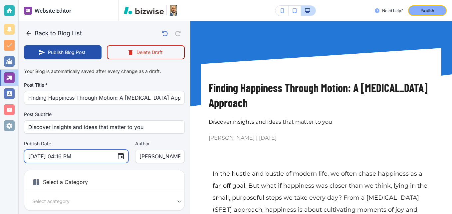
scroll to position [67, 0]
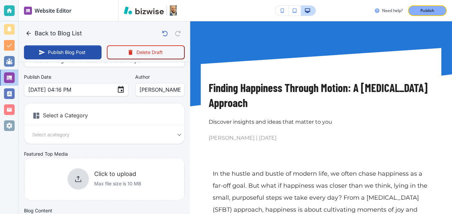
click at [96, 0] on body "Website Editor Pages Edit, add, and delete pages or manage your page order Upda…" at bounding box center [226, 0] width 452 height 0
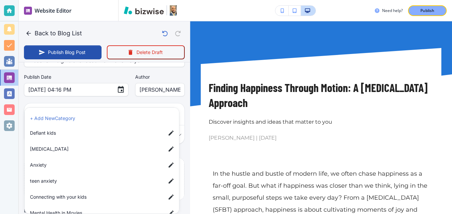
click at [83, 194] on span "Connecting with your kids" at bounding box center [95, 196] width 131 height 7
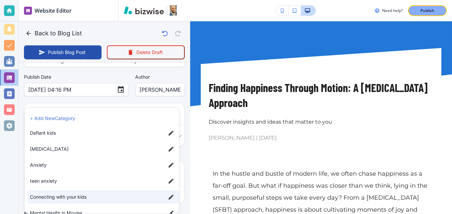
click at [82, 127] on li "Defiant kids" at bounding box center [103, 132] width 152 height 13
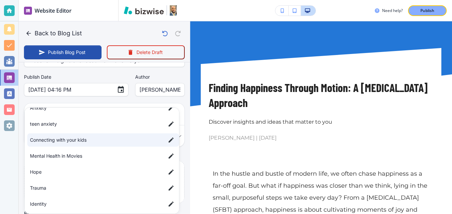
scroll to position [59, 0]
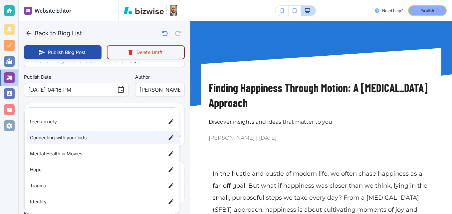
click at [71, 174] on li "Hope" at bounding box center [103, 169] width 152 height 13
type input "ac9930850eba41ad3d28b,a85ec54a1e65b5c74c8cd,a593eb2fd4761d1d27389"
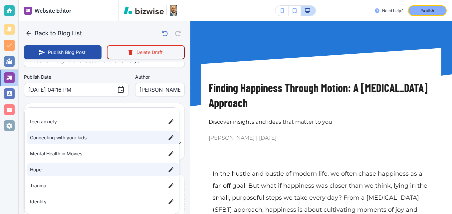
click at [80, 101] on div at bounding box center [226, 107] width 452 height 214
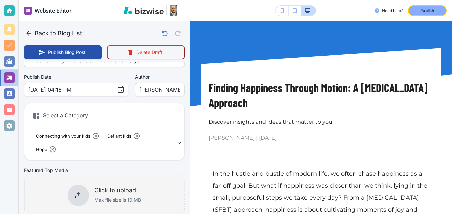
click at [80, 190] on div at bounding box center [78, 195] width 21 height 21
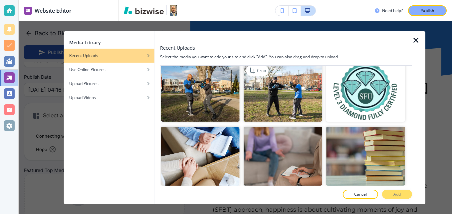
scroll to position [133, 0]
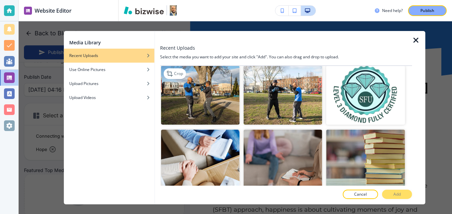
click at [210, 99] on img "button" at bounding box center [200, 95] width 79 height 59
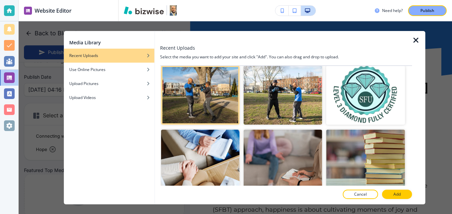
click at [398, 193] on p "Add" at bounding box center [397, 194] width 7 height 6
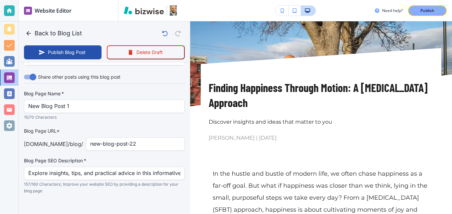
scroll to position [1310, 0]
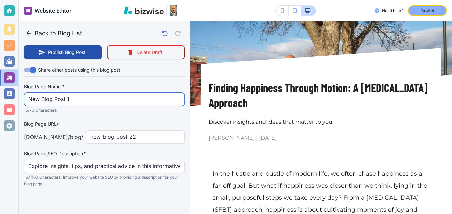
click at [74, 96] on input "New Blog Post 1" at bounding box center [104, 99] width 152 height 13
paste input "Finding Happiness Through Motion: A [MEDICAL_DATA] App"
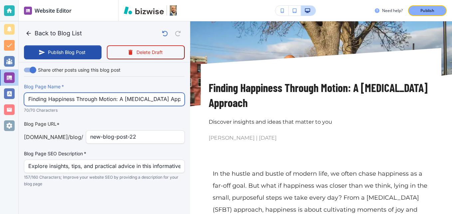
scroll to position [0, 41]
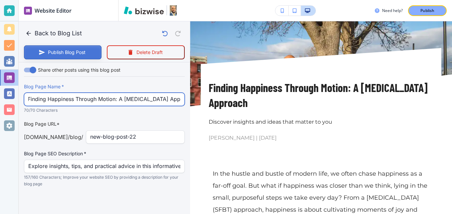
type input "Finding Happiness Through Motion: A [MEDICAL_DATA] App"
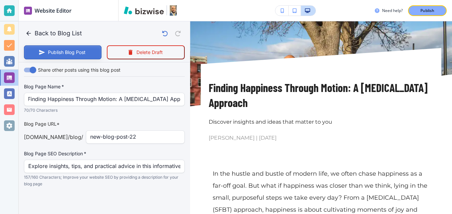
scroll to position [0, 0]
click at [66, 53] on button "Publish Blog Post" at bounding box center [63, 52] width 78 height 14
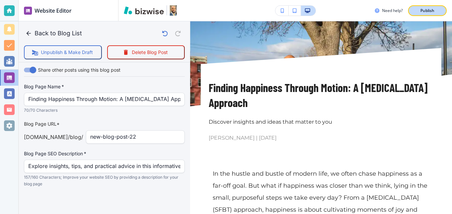
click at [433, 13] on p "Publish" at bounding box center [428, 11] width 14 height 6
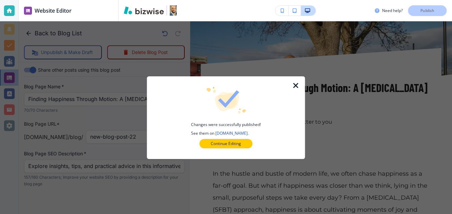
click at [298, 80] on div at bounding box center [300, 117] width 11 height 83
click at [296, 86] on icon "button" at bounding box center [296, 86] width 8 height 8
